Goal: Task Accomplishment & Management: Use online tool/utility

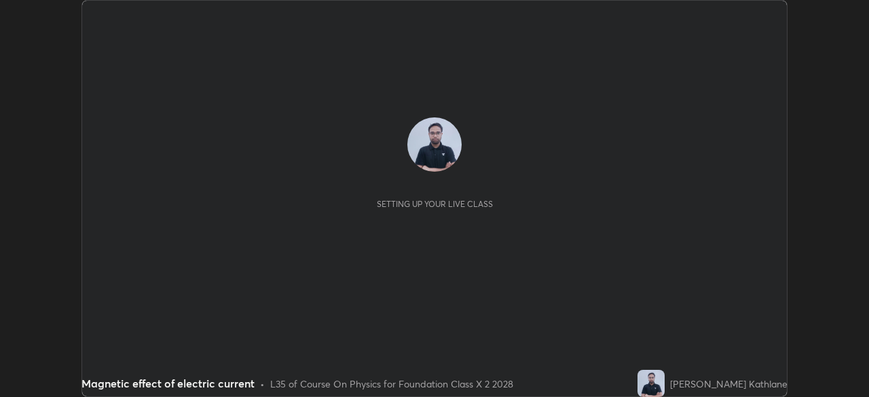
scroll to position [397, 868]
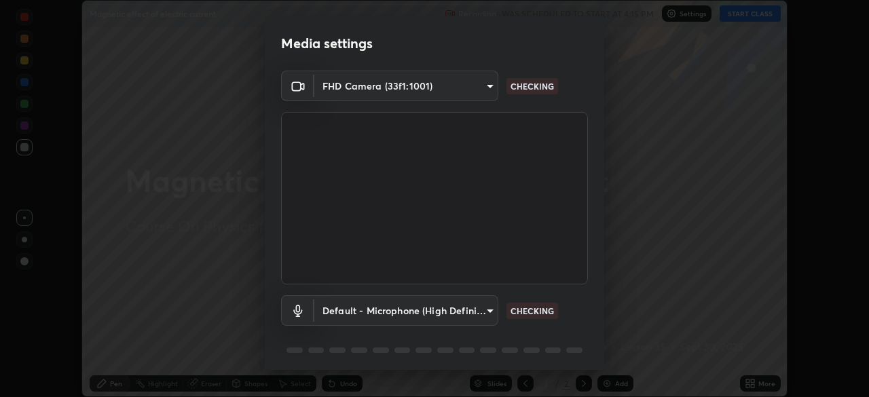
type input "f998bc4046c61b158ae604da705546672abda0c1808058386527230685057052"
type input "default"
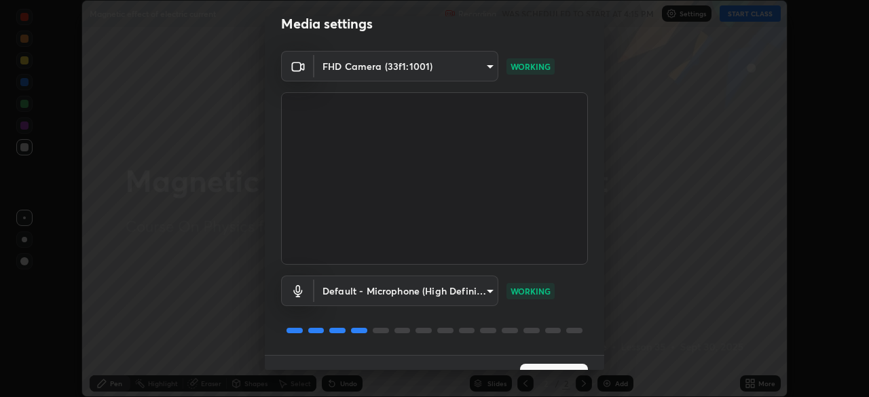
scroll to position [48, 0]
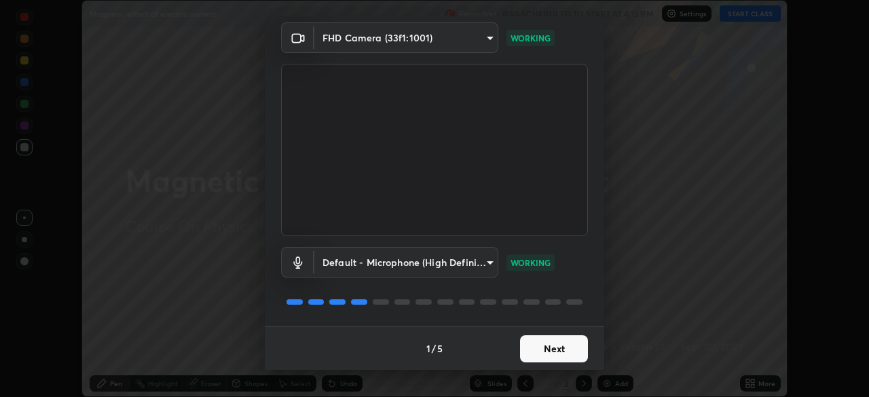
click at [549, 345] on button "Next" at bounding box center [554, 348] width 68 height 27
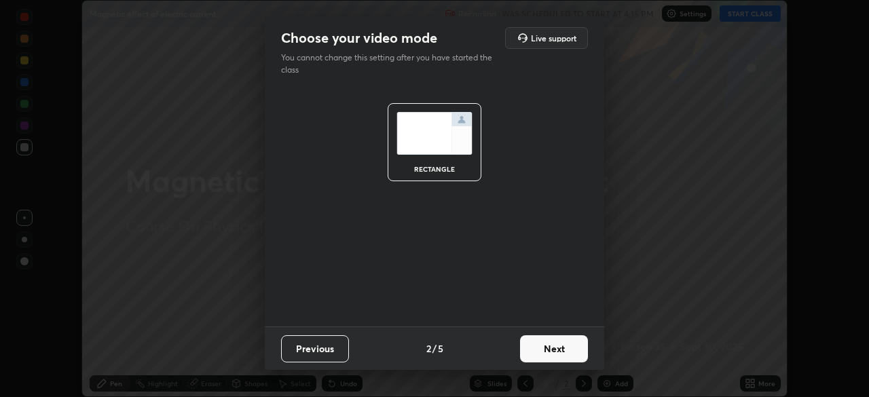
scroll to position [0, 0]
click at [550, 348] on button "Next" at bounding box center [554, 348] width 68 height 27
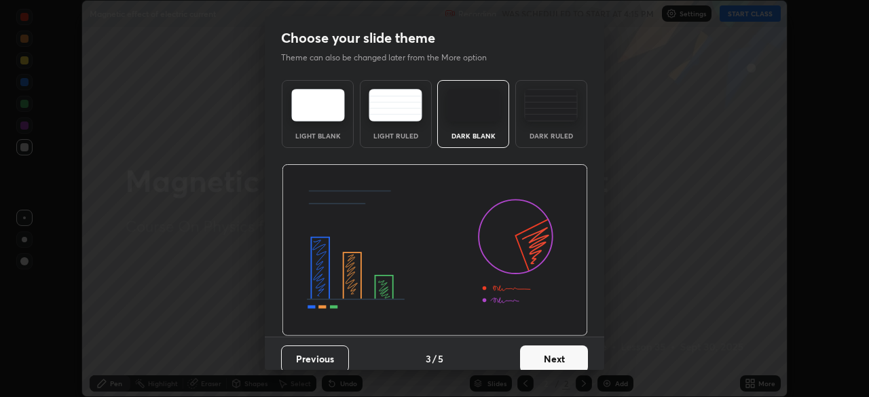
scroll to position [10, 0]
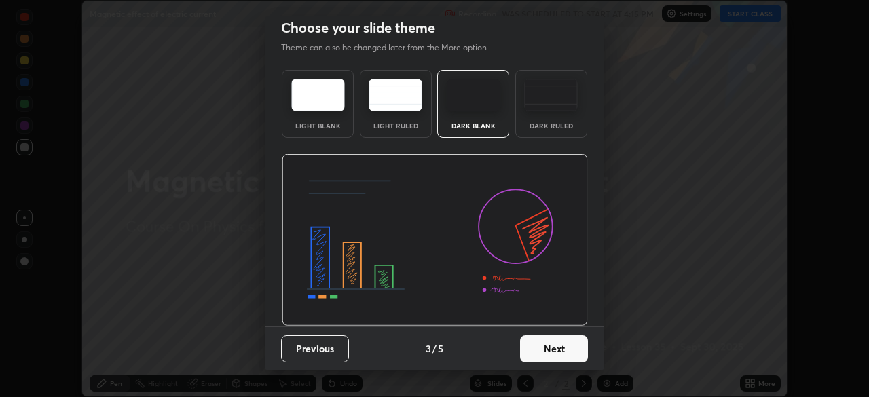
click at [550, 134] on div "Dark Ruled" at bounding box center [551, 104] width 72 height 68
click at [546, 353] on button "Next" at bounding box center [554, 348] width 68 height 27
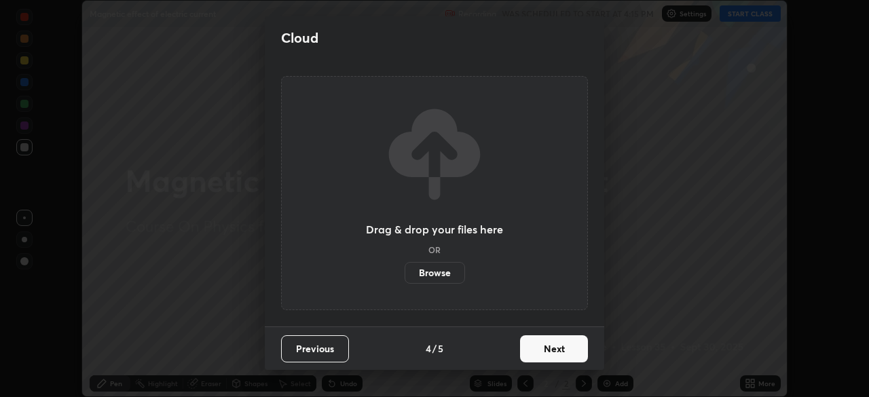
click at [559, 338] on button "Next" at bounding box center [554, 348] width 68 height 27
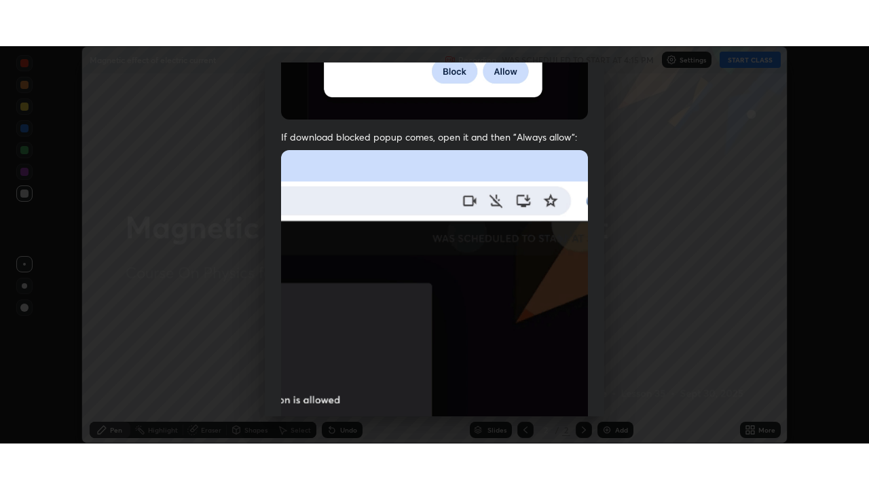
scroll to position [325, 0]
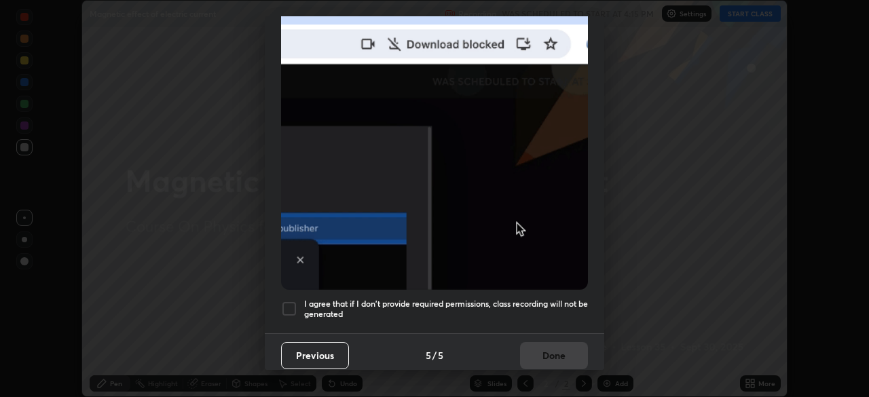
click at [494, 299] on h5 "I agree that if I don't provide required permissions, class recording will not …" at bounding box center [446, 309] width 284 height 21
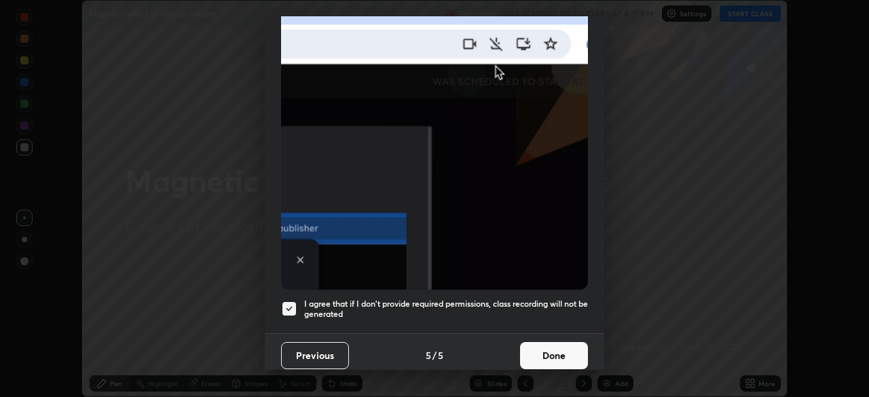
click at [537, 345] on button "Done" at bounding box center [554, 355] width 68 height 27
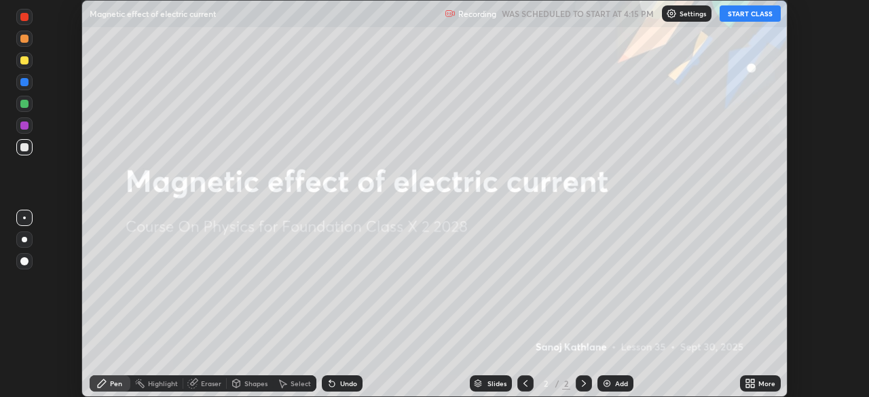
click at [750, 14] on button "START CLASS" at bounding box center [750, 13] width 61 height 16
click at [759, 380] on div "More" at bounding box center [766, 383] width 17 height 7
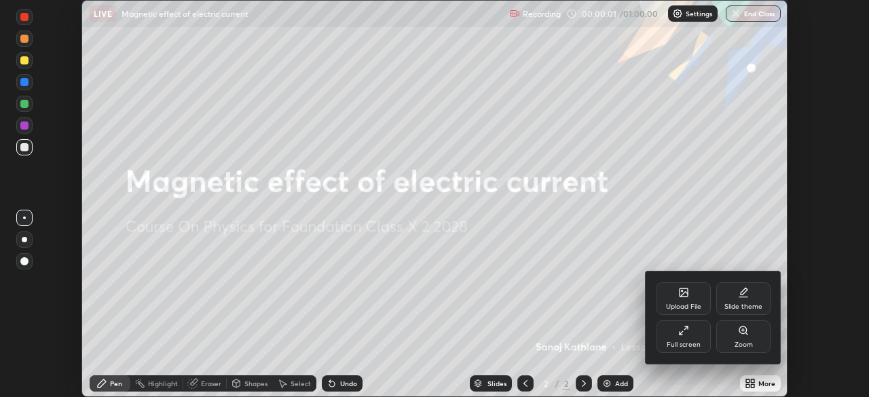
click at [695, 342] on div "Full screen" at bounding box center [684, 344] width 34 height 7
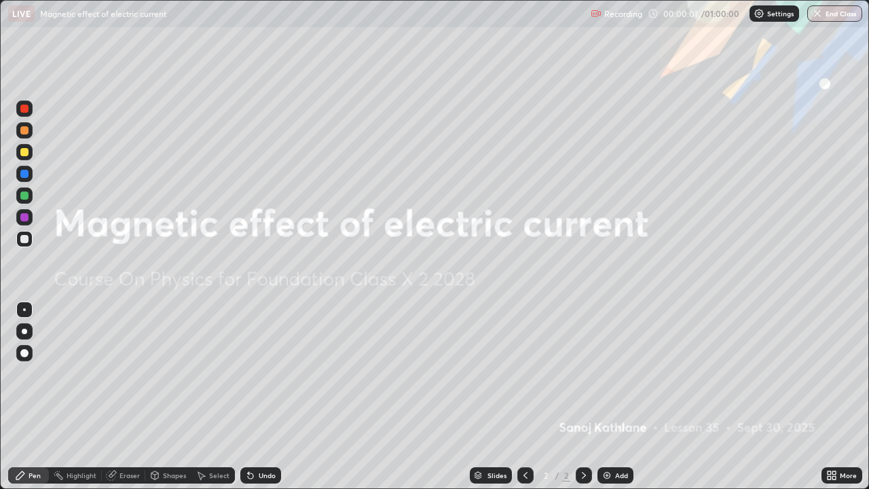
scroll to position [489, 869]
click at [609, 396] on img at bounding box center [606, 475] width 11 height 11
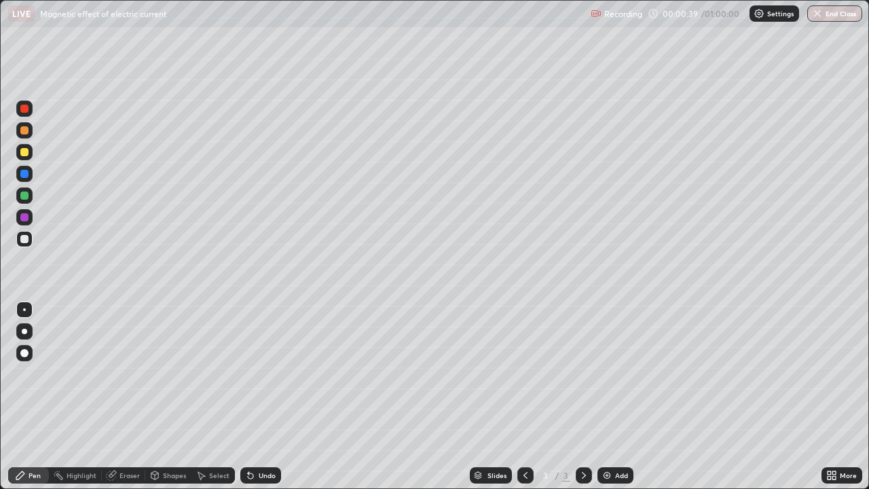
click at [25, 238] on div at bounding box center [24, 239] width 8 height 8
click at [24, 331] on div at bounding box center [24, 331] width 5 height 5
click at [25, 218] on div at bounding box center [24, 217] width 8 height 8
click at [162, 396] on div "Shapes" at bounding box center [168, 475] width 46 height 16
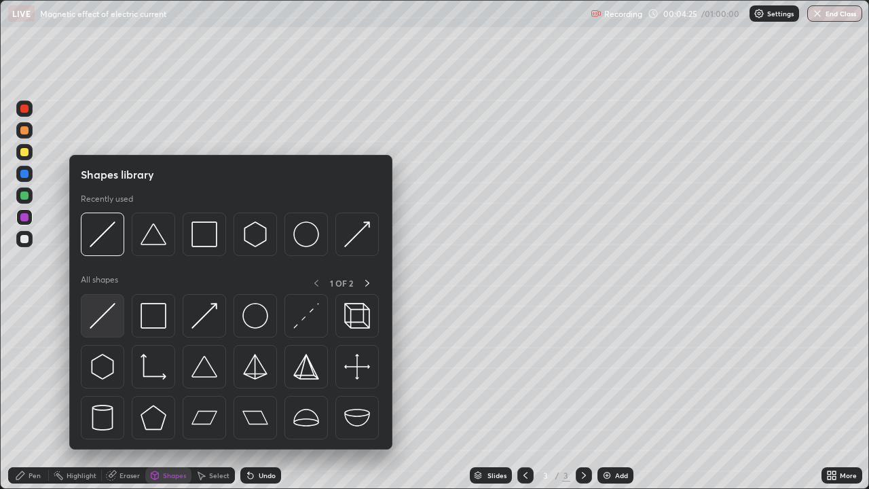
click at [108, 317] on img at bounding box center [103, 316] width 26 height 26
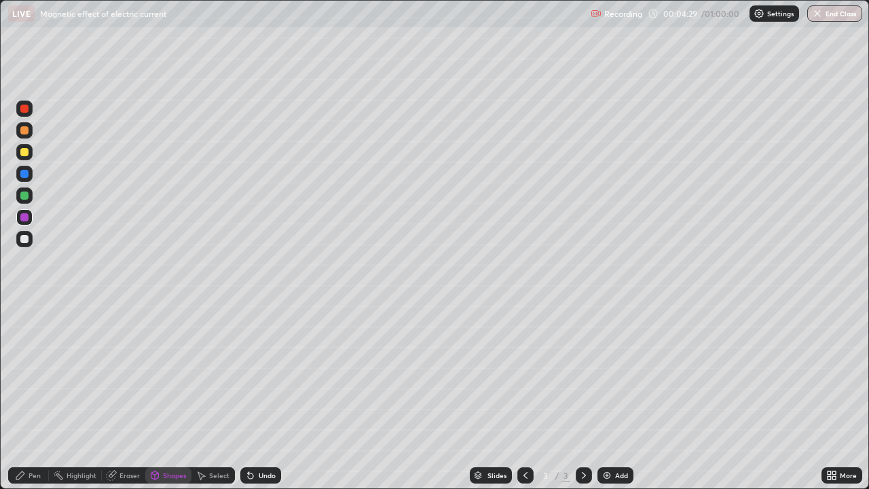
click at [34, 396] on div "Pen" at bounding box center [28, 475] width 41 height 16
click at [24, 196] on div at bounding box center [24, 195] width 8 height 8
click at [26, 198] on div at bounding box center [24, 195] width 8 height 8
click at [24, 131] on div at bounding box center [24, 130] width 8 height 8
click at [22, 217] on div at bounding box center [24, 217] width 8 height 8
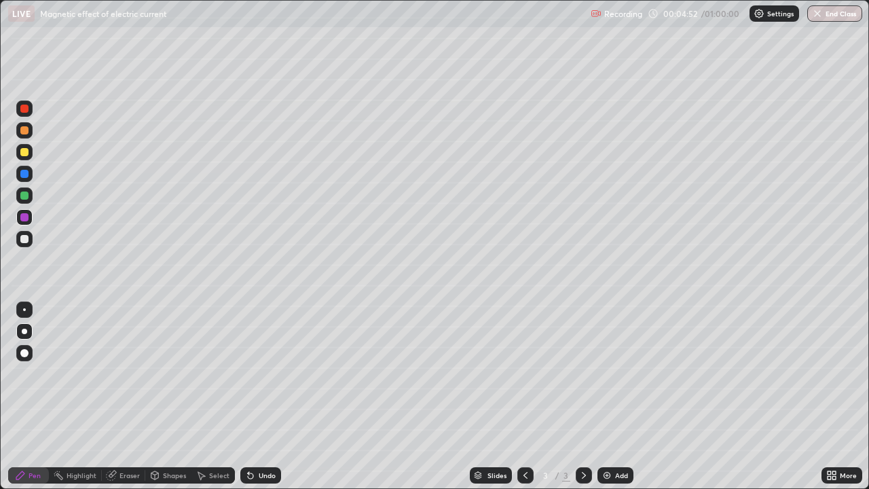
click at [30, 215] on div at bounding box center [24, 217] width 16 height 16
click at [21, 219] on div at bounding box center [24, 217] width 8 height 8
click at [166, 396] on div "Shapes" at bounding box center [168, 475] width 46 height 16
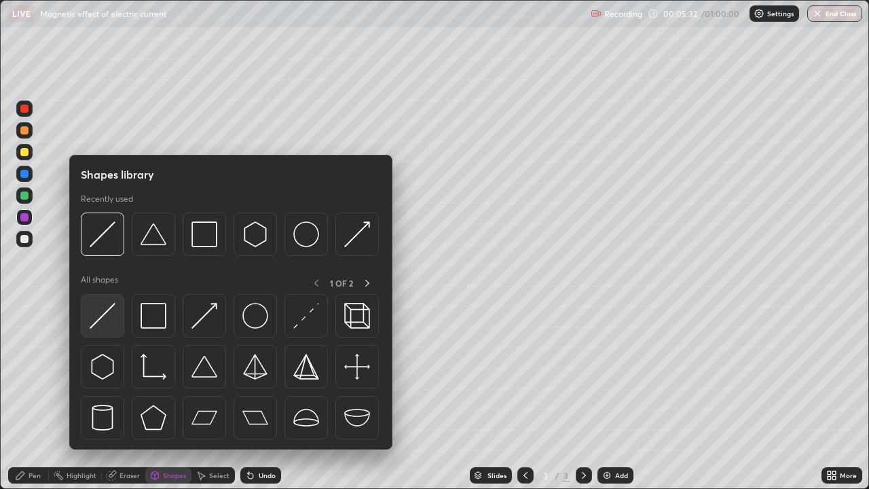
click at [109, 322] on img at bounding box center [103, 316] width 26 height 26
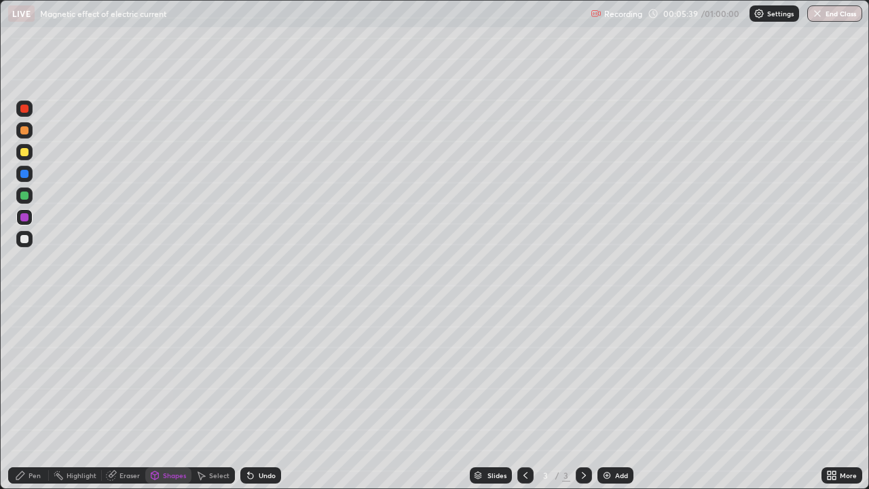
click at [20, 216] on div at bounding box center [24, 217] width 8 height 8
click at [30, 396] on div "Pen" at bounding box center [35, 475] width 12 height 7
click at [26, 193] on div at bounding box center [24, 195] width 8 height 8
click at [23, 244] on div at bounding box center [24, 239] width 16 height 16
click at [619, 396] on div "Add" at bounding box center [621, 475] width 13 height 7
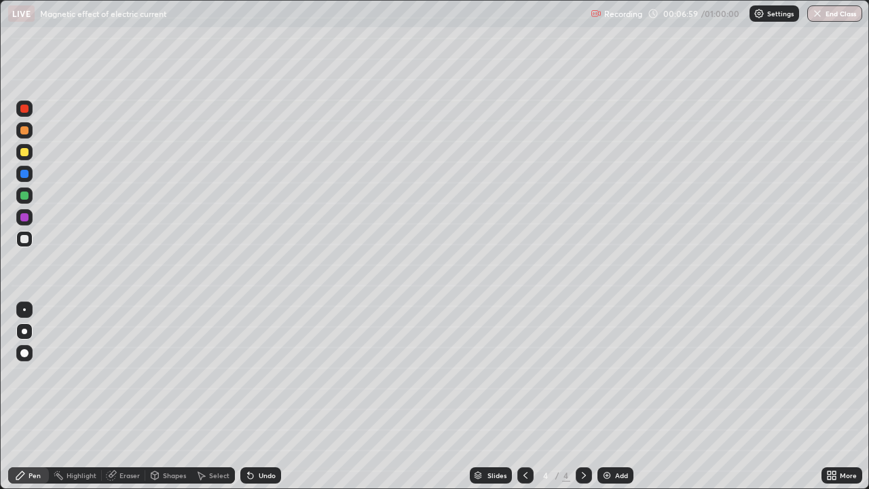
click at [38, 396] on div "Pen" at bounding box center [28, 475] width 41 height 16
click at [26, 331] on div at bounding box center [24, 331] width 5 height 5
click at [24, 331] on div at bounding box center [24, 331] width 5 height 5
click at [24, 330] on div at bounding box center [24, 331] width 5 height 5
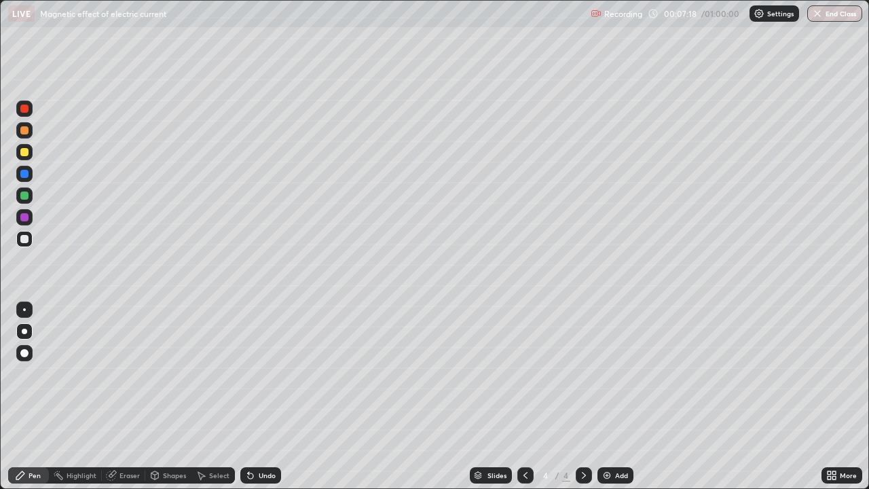
click at [522, 396] on icon at bounding box center [525, 475] width 11 height 11
click at [585, 396] on icon at bounding box center [583, 475] width 11 height 11
click at [22, 239] on div at bounding box center [24, 239] width 8 height 8
click at [22, 240] on div at bounding box center [24, 239] width 8 height 8
click at [271, 396] on div "Undo" at bounding box center [260, 475] width 41 height 16
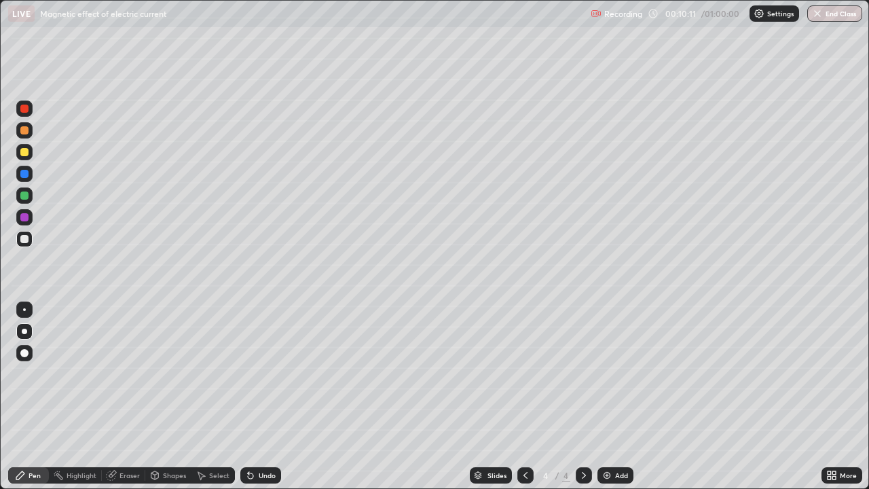
click at [265, 396] on div "Undo" at bounding box center [267, 475] width 17 height 7
click at [264, 396] on div "Undo" at bounding box center [260, 475] width 41 height 16
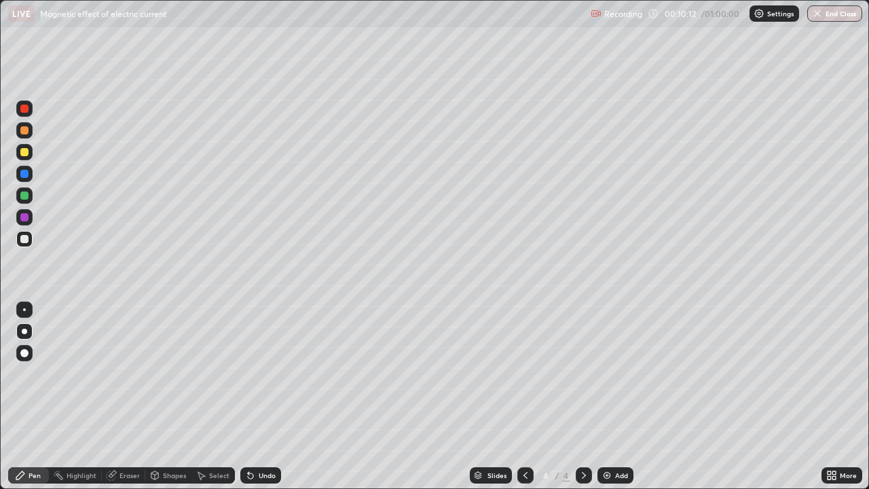
click at [261, 396] on div "Undo" at bounding box center [260, 475] width 41 height 16
click at [260, 396] on div "Undo" at bounding box center [260, 475] width 41 height 16
click at [259, 396] on div "Undo" at bounding box center [260, 475] width 41 height 16
click at [257, 396] on div "Undo" at bounding box center [260, 475] width 41 height 16
click at [259, 396] on div "Undo" at bounding box center [267, 475] width 17 height 7
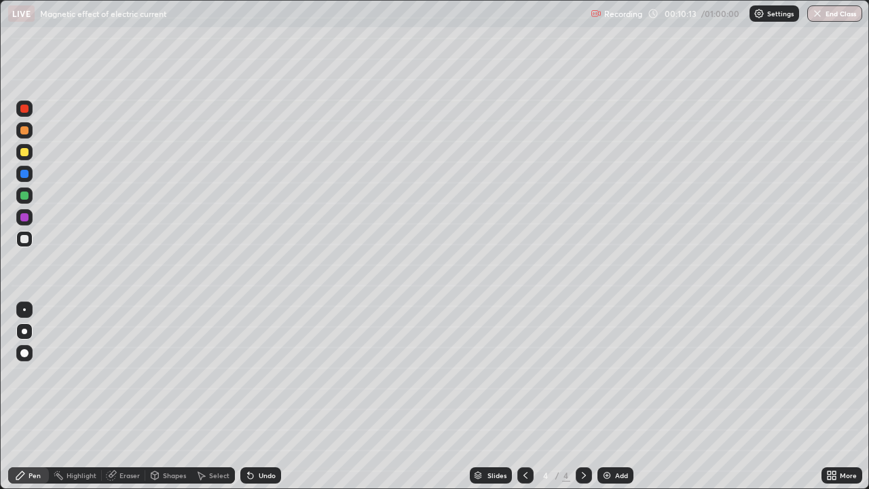
click at [254, 396] on div "Undo" at bounding box center [260, 475] width 41 height 16
click at [253, 396] on div "Undo" at bounding box center [260, 475] width 41 height 16
click at [257, 396] on div "Undo" at bounding box center [260, 475] width 41 height 16
click at [258, 396] on div "Undo" at bounding box center [260, 475] width 41 height 16
click at [525, 396] on icon at bounding box center [525, 475] width 11 height 11
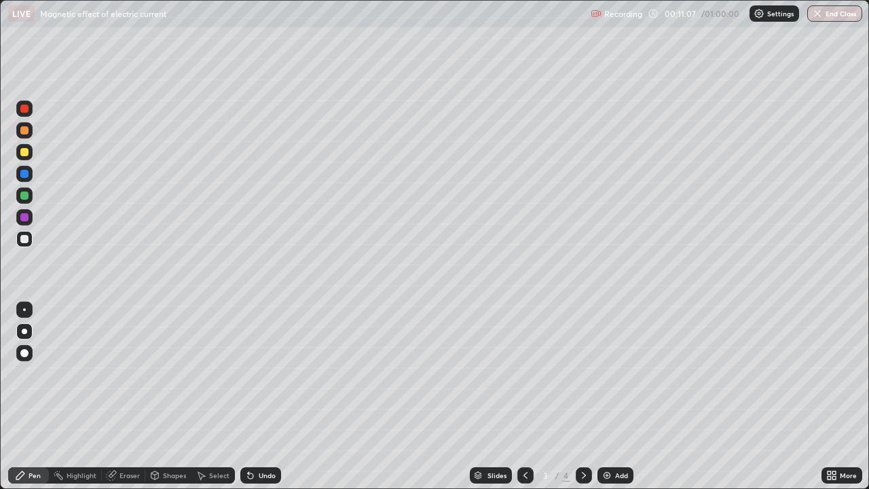
click at [584, 396] on icon at bounding box center [583, 475] width 11 height 11
click at [219, 396] on div "Select" at bounding box center [219, 475] width 20 height 7
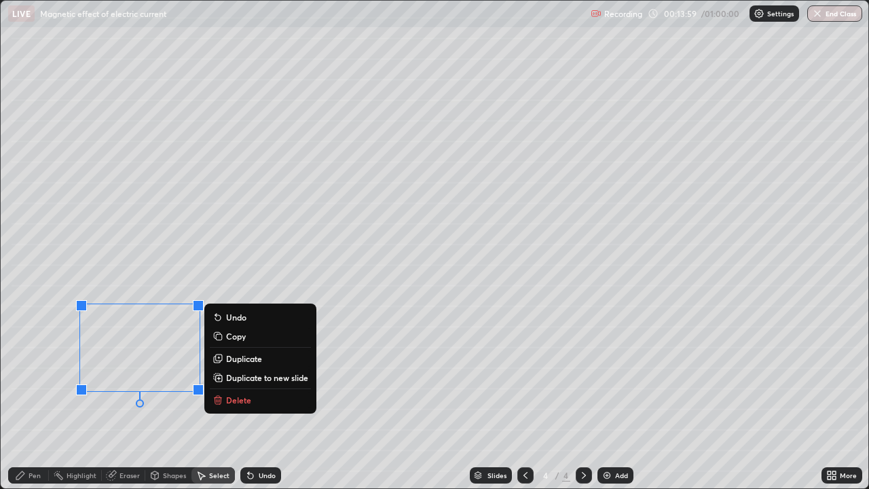
click at [235, 396] on p "Delete" at bounding box center [238, 399] width 25 height 11
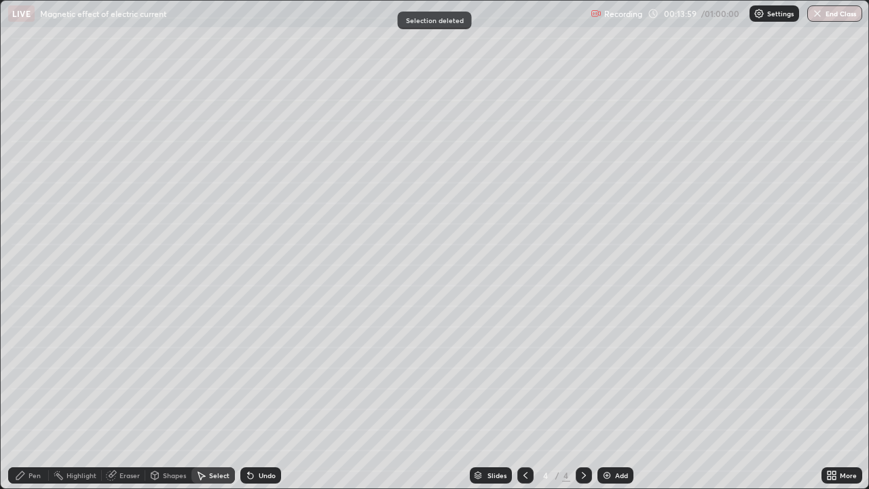
click at [261, 396] on div "0 ° Undo Copy Duplicate Duplicate to new slide Delete" at bounding box center [435, 244] width 868 height 487
click at [28, 396] on div "Pen" at bounding box center [28, 475] width 41 height 16
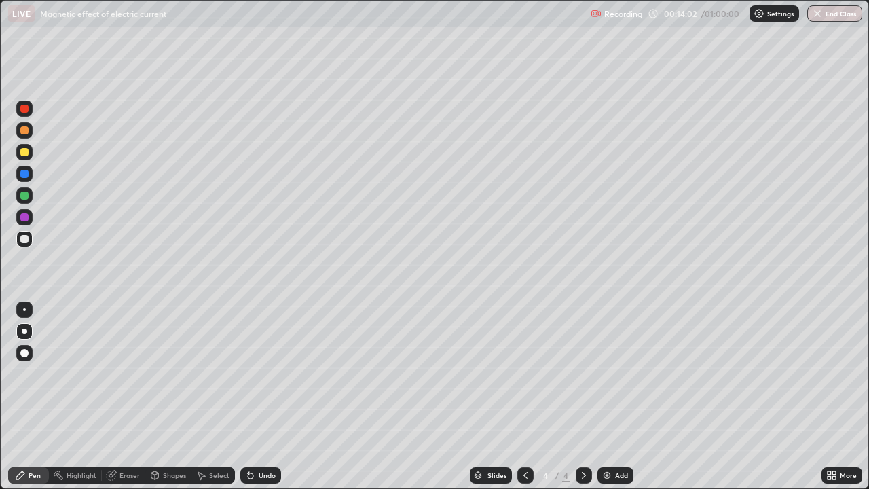
click at [27, 217] on div at bounding box center [24, 217] width 8 height 8
click at [23, 170] on div at bounding box center [24, 174] width 8 height 8
click at [614, 396] on div "Add" at bounding box center [615, 475] width 36 height 16
click at [21, 242] on div at bounding box center [24, 239] width 16 height 16
click at [21, 242] on div at bounding box center [24, 239] width 8 height 8
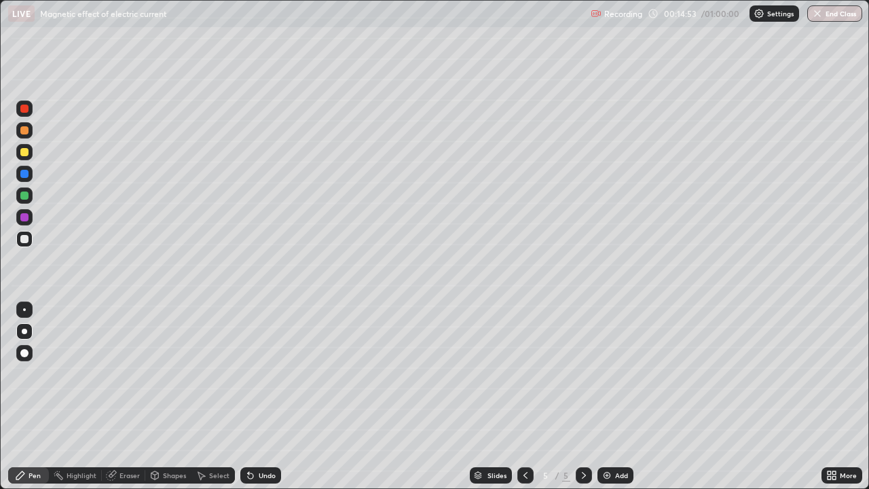
click at [215, 396] on div "Select" at bounding box center [219, 475] width 20 height 7
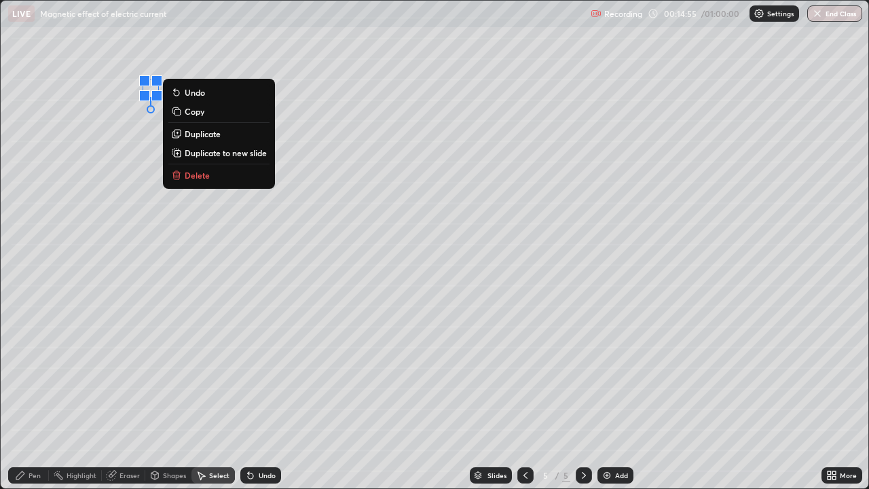
click at [195, 176] on p "Delete" at bounding box center [197, 175] width 25 height 11
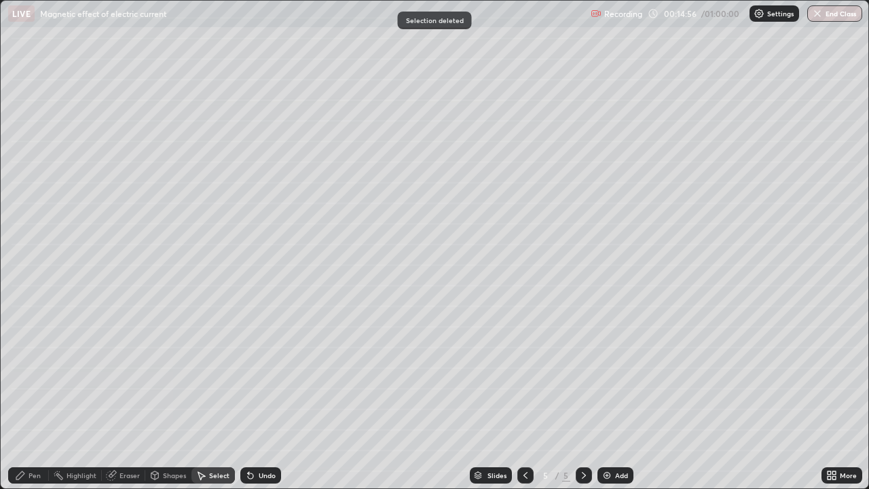
click at [26, 396] on div "Pen" at bounding box center [28, 475] width 41 height 16
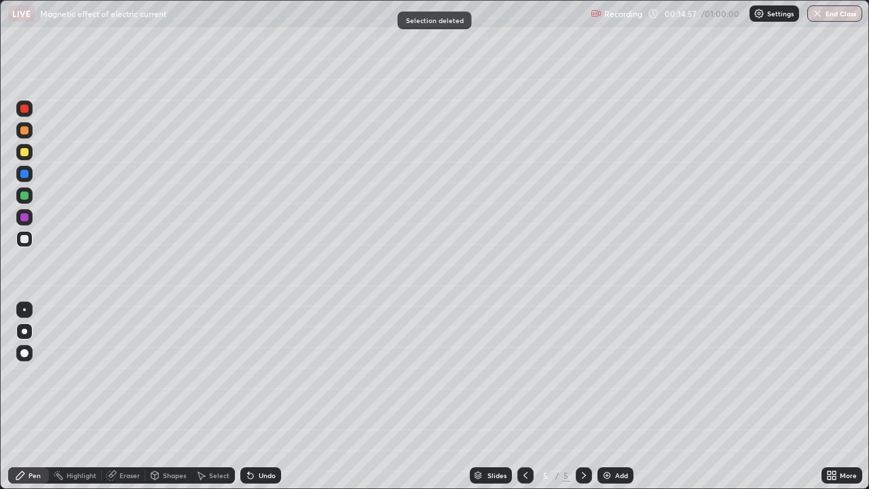
click at [26, 215] on div at bounding box center [24, 217] width 8 height 8
click at [0, 123] on div "Setting up your live class" at bounding box center [434, 244] width 869 height 489
click at [0, 126] on div "Setting up your live class" at bounding box center [434, 244] width 869 height 489
click at [0, 125] on div "Setting up your live class" at bounding box center [434, 244] width 869 height 489
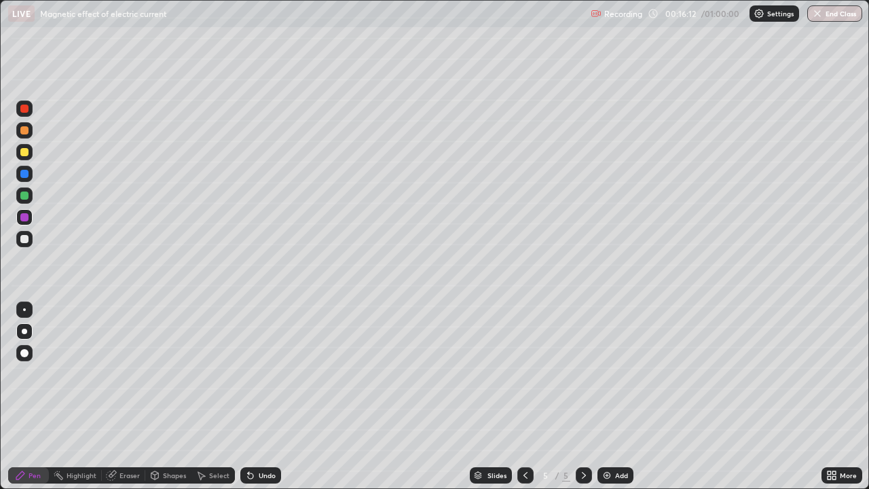
click at [213, 396] on div "Select" at bounding box center [219, 475] width 20 height 7
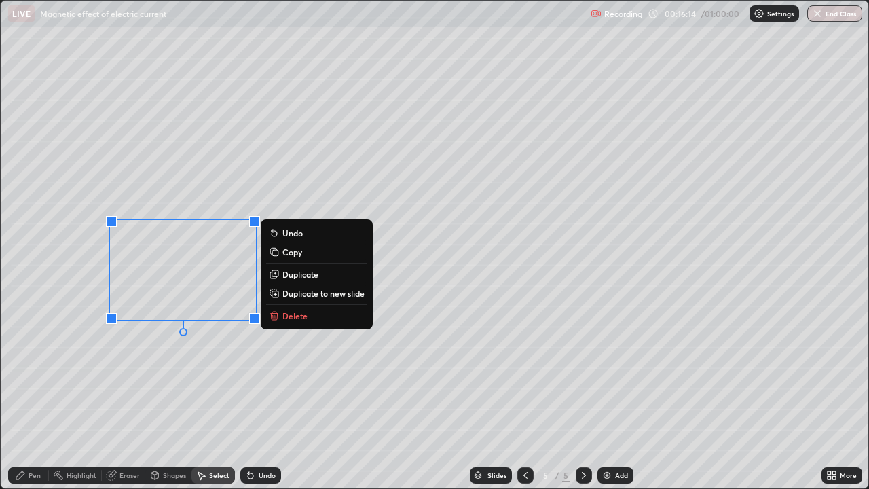
click at [278, 315] on icon at bounding box center [274, 315] width 11 height 11
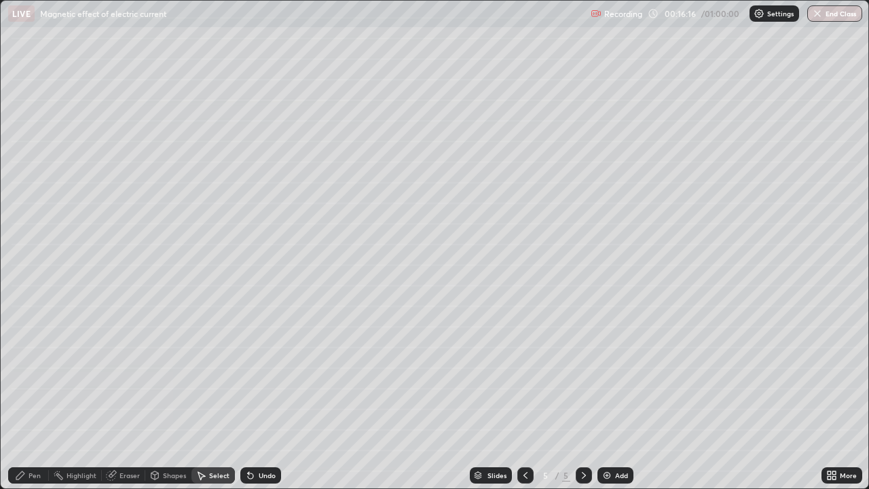
click at [35, 396] on div "Pen" at bounding box center [28, 475] width 41 height 16
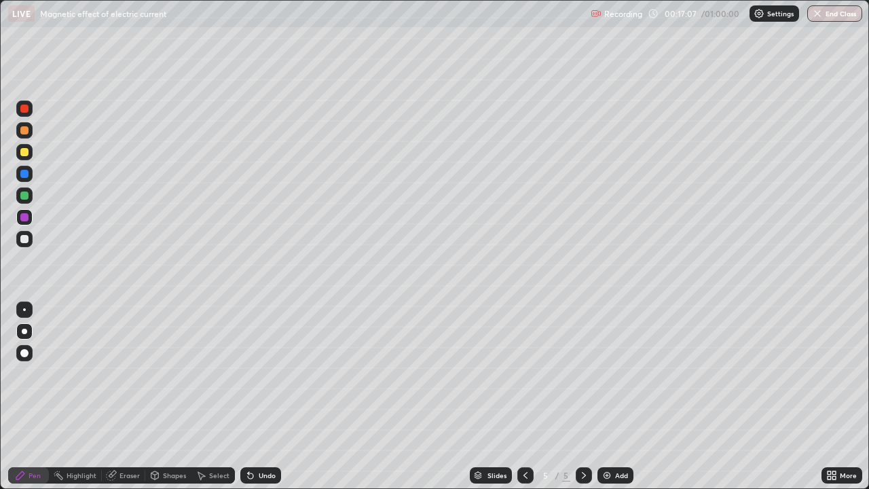
click at [601, 396] on img at bounding box center [606, 475] width 11 height 11
click at [25, 234] on div at bounding box center [24, 239] width 16 height 16
click at [24, 131] on div at bounding box center [24, 130] width 8 height 8
click at [28, 240] on div at bounding box center [24, 239] width 8 height 8
click at [0, 277] on div "Setting up your live class" at bounding box center [434, 244] width 869 height 489
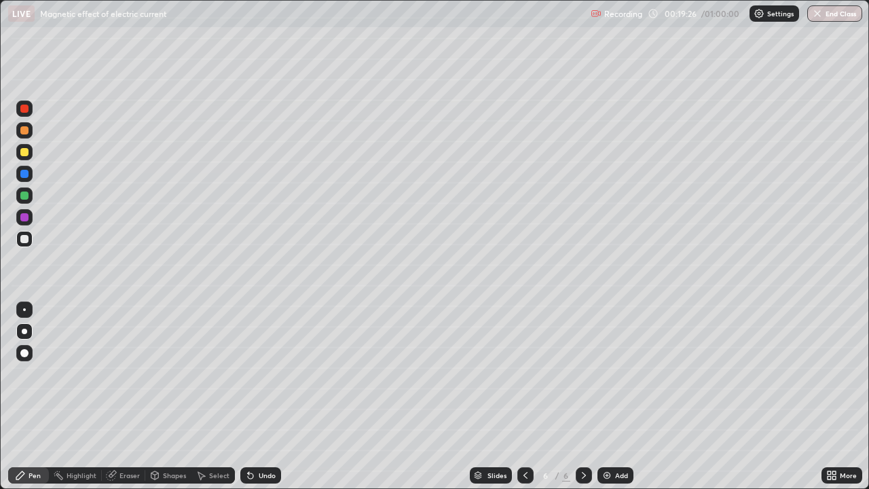
click at [27, 236] on div at bounding box center [24, 239] width 8 height 8
click at [26, 238] on div at bounding box center [24, 239] width 8 height 8
click at [615, 396] on div "Add" at bounding box center [621, 475] width 13 height 7
click at [523, 396] on icon at bounding box center [525, 475] width 11 height 11
click at [583, 396] on icon at bounding box center [584, 475] width 4 height 7
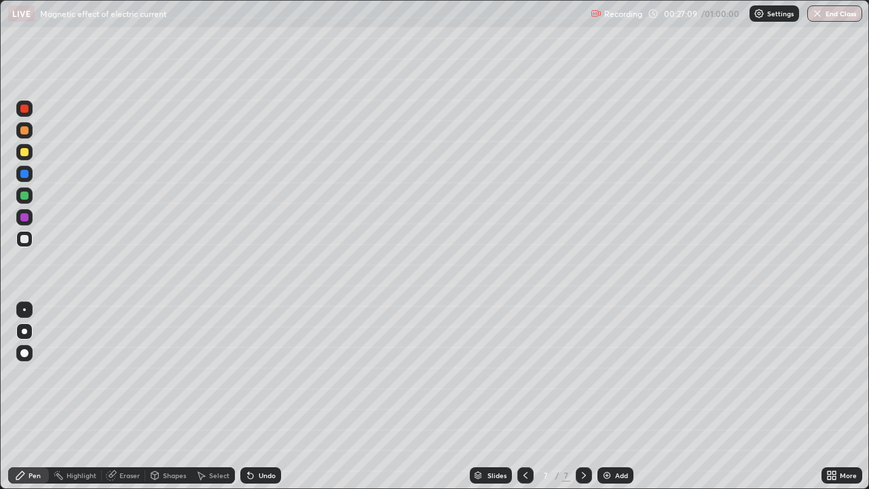
click at [615, 396] on div "Add" at bounding box center [621, 475] width 13 height 7
click at [269, 396] on div "Undo" at bounding box center [267, 475] width 17 height 7
click at [612, 396] on div "Add" at bounding box center [615, 475] width 36 height 16
click at [26, 240] on div at bounding box center [24, 239] width 8 height 8
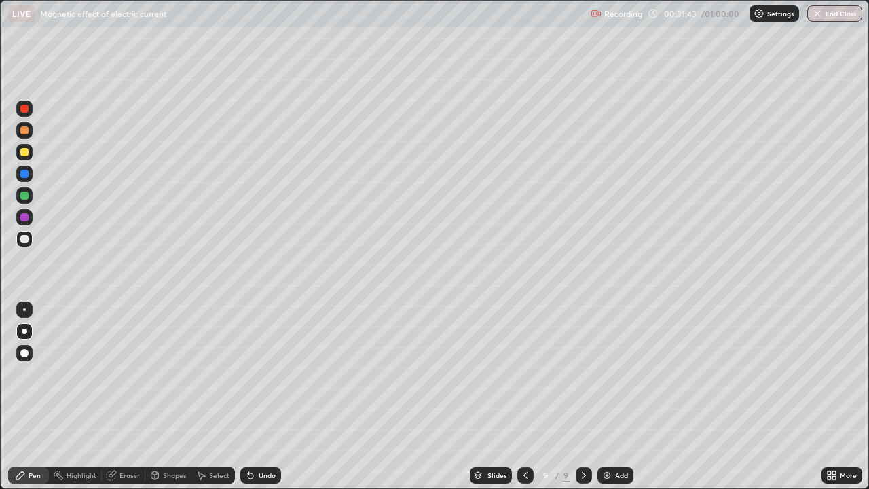
click at [164, 396] on div "Shapes" at bounding box center [168, 475] width 46 height 16
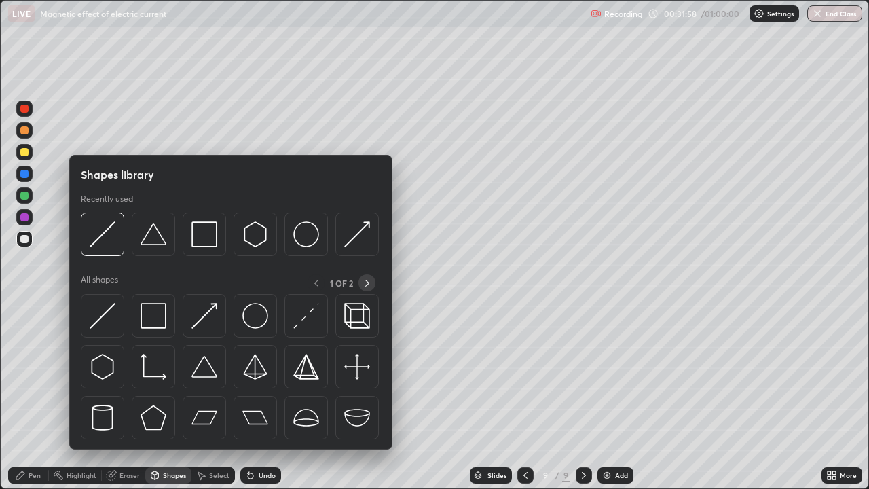
click at [366, 280] on icon at bounding box center [367, 283] width 4 height 7
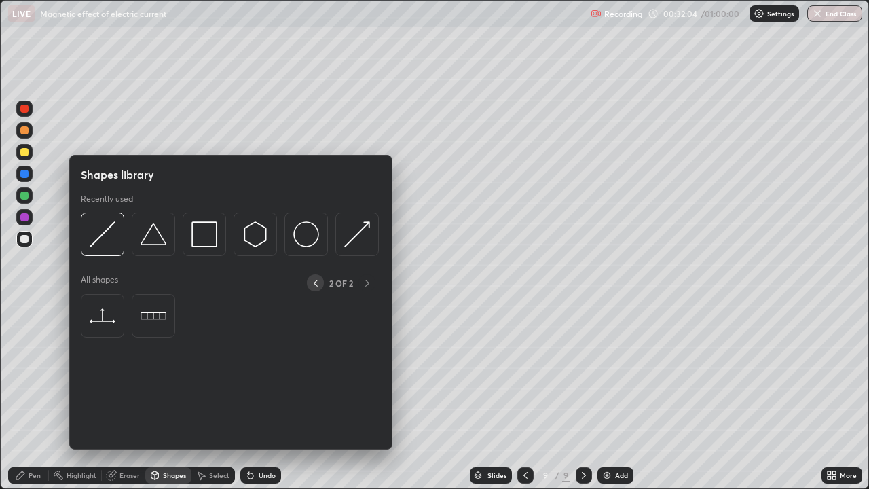
click at [315, 282] on icon at bounding box center [315, 283] width 11 height 11
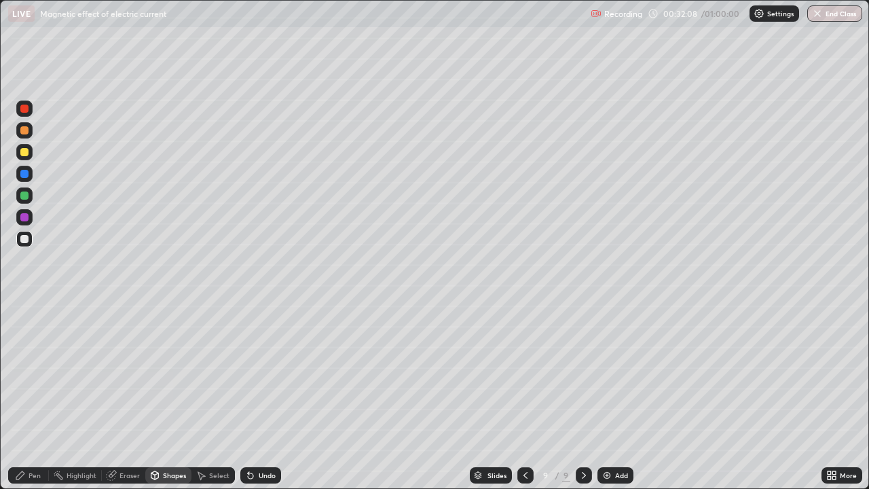
click at [26, 238] on div at bounding box center [24, 239] width 8 height 8
click at [31, 396] on div "Pen" at bounding box center [35, 475] width 12 height 7
click at [209, 396] on div "Select" at bounding box center [212, 475] width 43 height 16
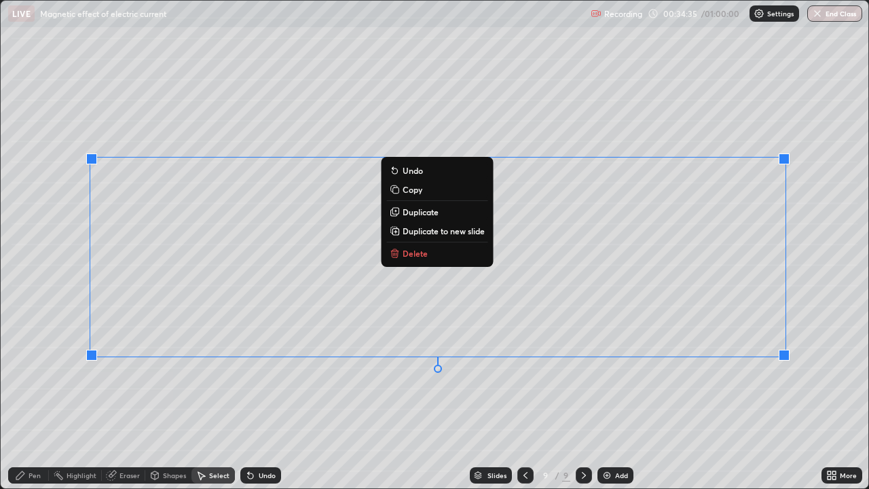
click at [397, 255] on icon at bounding box center [394, 253] width 11 height 11
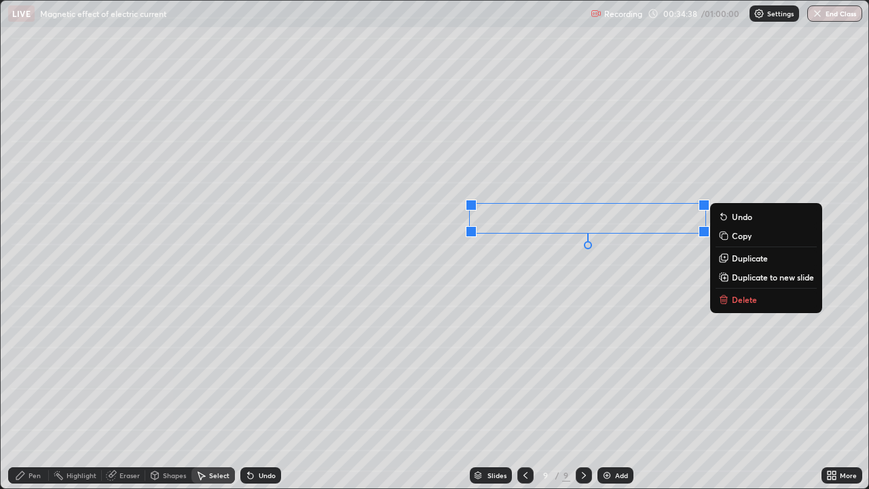
click at [732, 300] on p "Delete" at bounding box center [744, 299] width 25 height 11
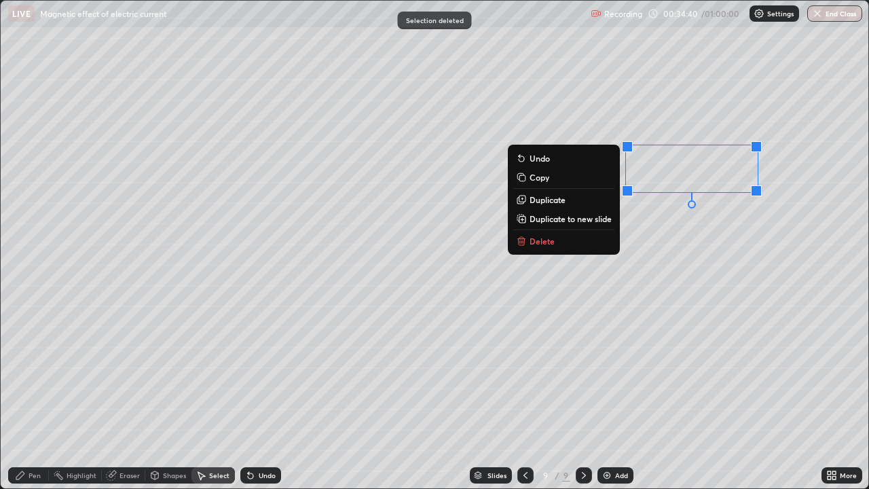
click at [550, 241] on p "Delete" at bounding box center [542, 241] width 25 height 11
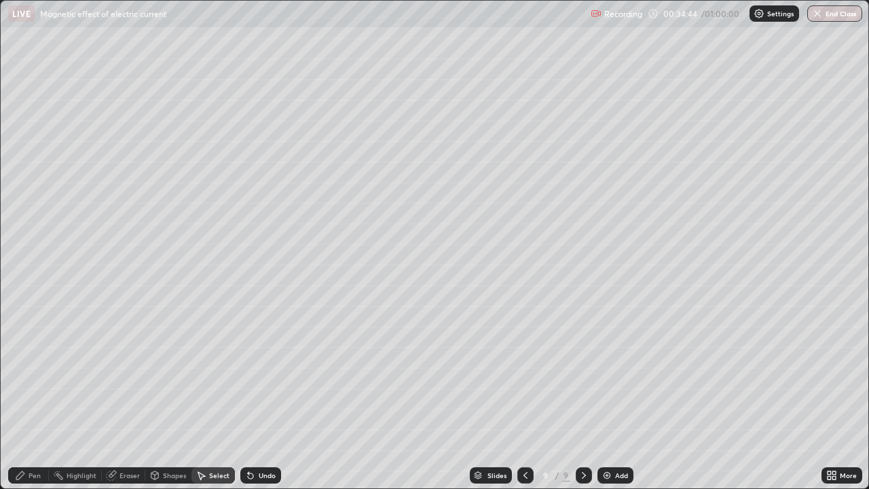
click at [24, 396] on div "Pen" at bounding box center [28, 475] width 41 height 16
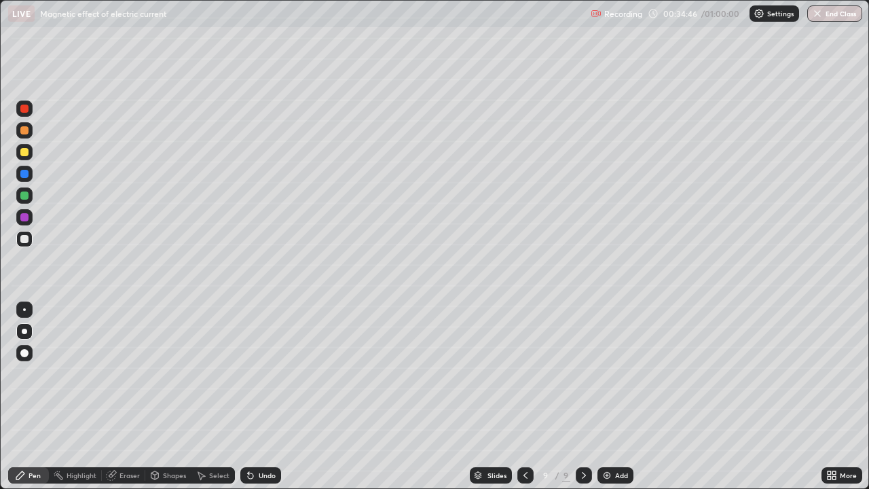
click at [207, 396] on div "Select" at bounding box center [212, 475] width 43 height 16
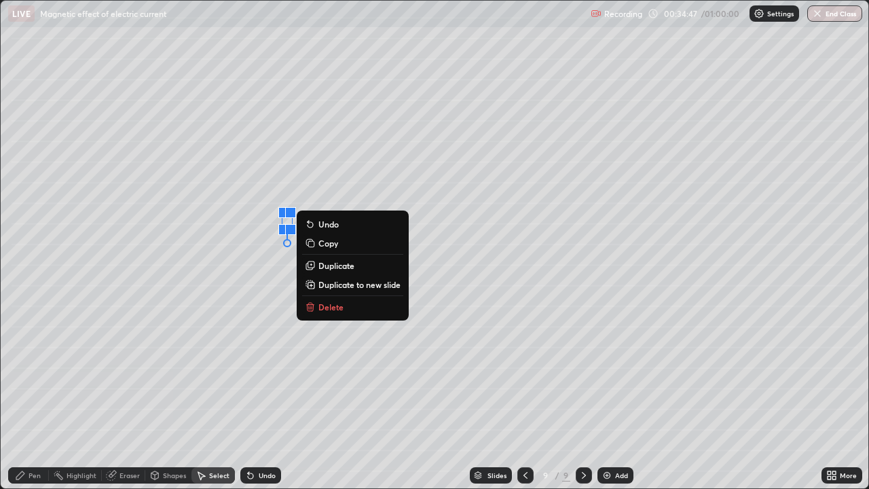
click at [341, 310] on p "Delete" at bounding box center [330, 306] width 25 height 11
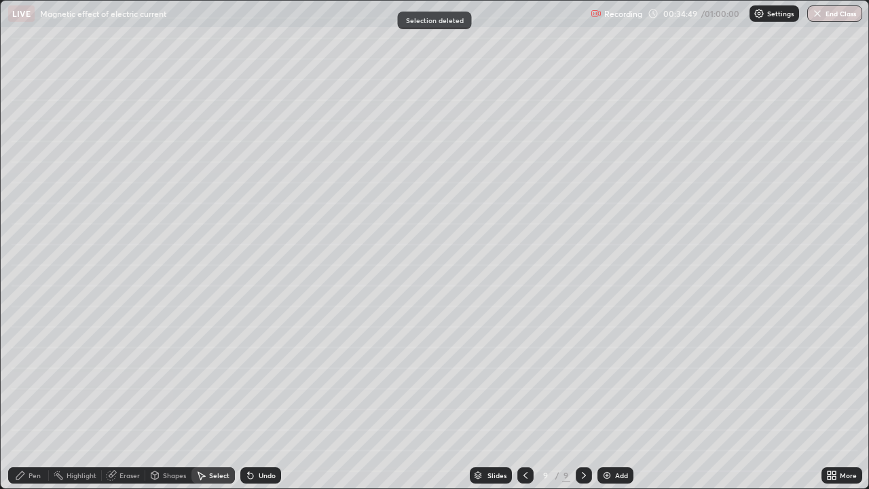
click at [26, 396] on div "Pen" at bounding box center [28, 475] width 41 height 16
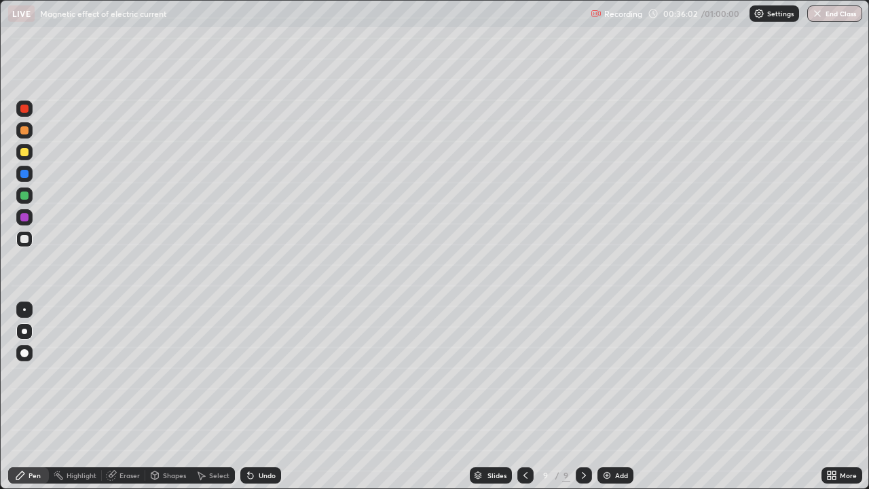
click at [261, 396] on div "Undo" at bounding box center [267, 475] width 17 height 7
click at [25, 217] on div at bounding box center [24, 217] width 8 height 8
click at [606, 396] on img at bounding box center [606, 475] width 11 height 11
click at [20, 237] on div at bounding box center [24, 239] width 8 height 8
click at [20, 238] on div at bounding box center [24, 239] width 8 height 8
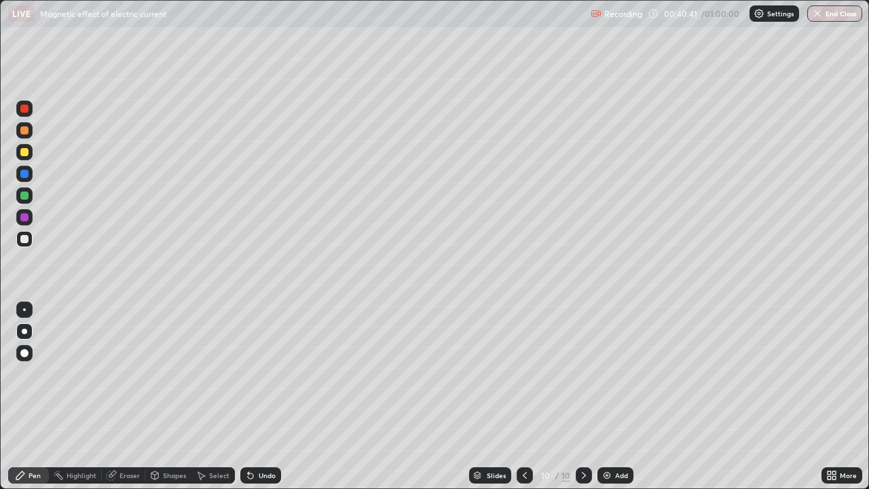
click at [268, 396] on div "Undo" at bounding box center [260, 475] width 41 height 16
click at [255, 396] on div "Undo" at bounding box center [260, 475] width 41 height 16
click at [259, 396] on div "Undo" at bounding box center [267, 475] width 17 height 7
click at [251, 396] on div "Undo" at bounding box center [260, 475] width 41 height 16
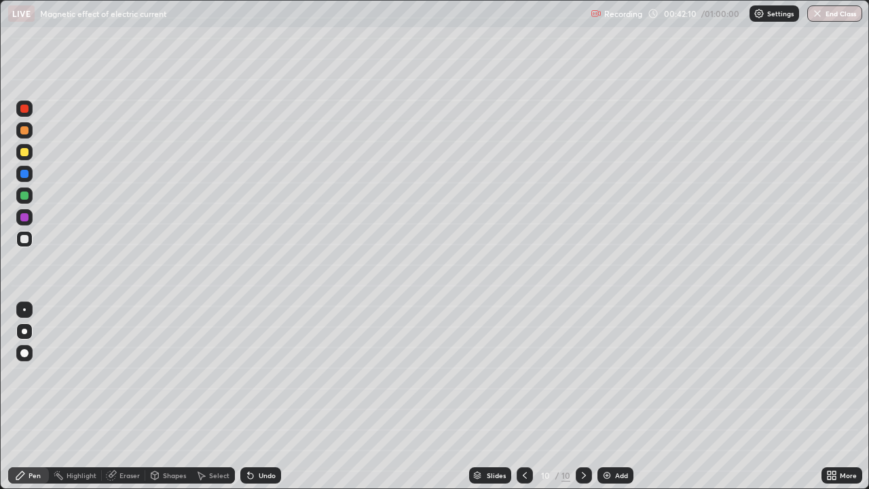
click at [251, 396] on div "Undo" at bounding box center [260, 475] width 41 height 16
click at [26, 220] on div at bounding box center [24, 217] width 8 height 8
click at [829, 14] on button "End Class" at bounding box center [834, 13] width 55 height 16
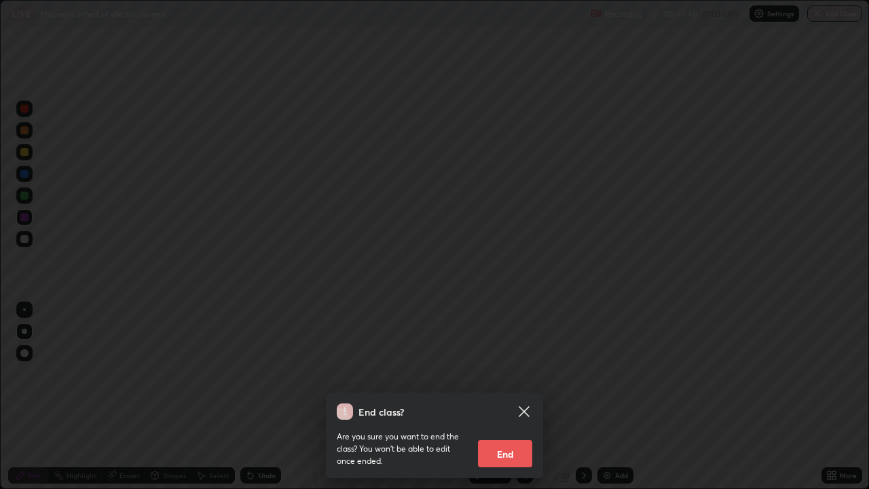
click at [505, 396] on button "End" at bounding box center [505, 453] width 54 height 27
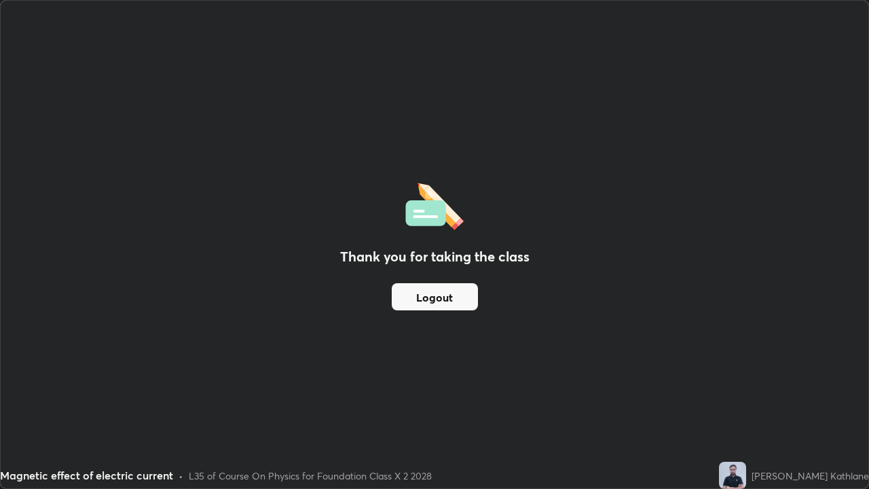
click at [415, 302] on button "Logout" at bounding box center [435, 296] width 86 height 27
